Goal: Transaction & Acquisition: Purchase product/service

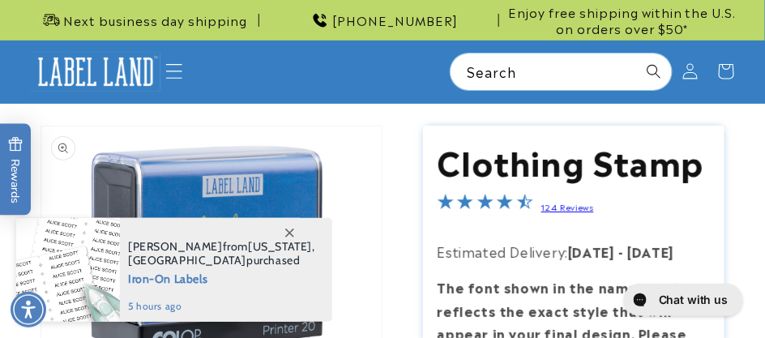
click at [180, 64] on icon "Menu" at bounding box center [174, 71] width 16 height 15
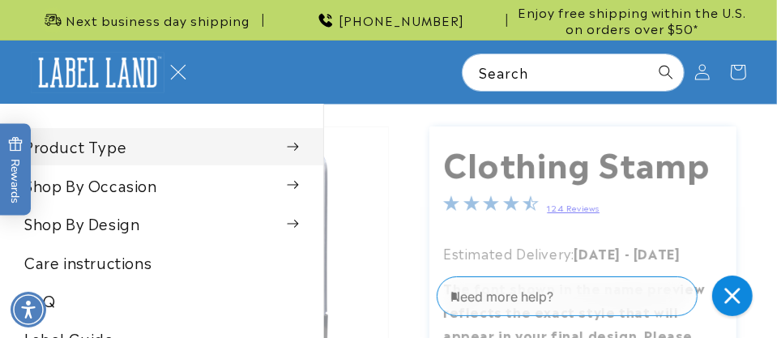
click at [287, 146] on span at bounding box center [293, 147] width 12 height 16
